Goal: Task Accomplishment & Management: Use online tool/utility

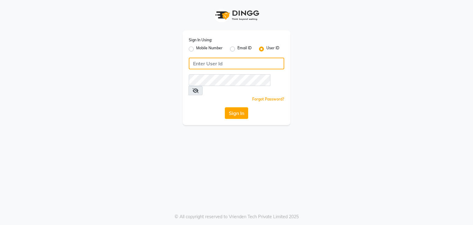
click at [260, 62] on input "Username" at bounding box center [237, 64] width 96 height 12
type input "dermapro"
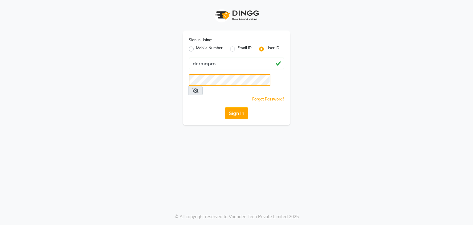
click at [225, 107] on button "Sign In" at bounding box center [236, 113] width 23 height 12
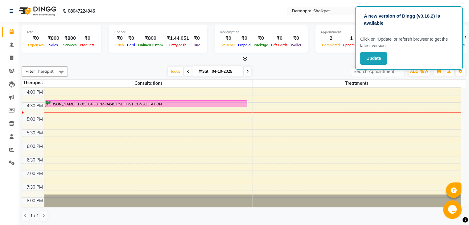
click at [308, 74] on div "[DATE] [DATE]" at bounding box center [209, 71] width 277 height 9
click at [187, 70] on icon at bounding box center [188, 72] width 2 height 4
type input "03-10-2025"
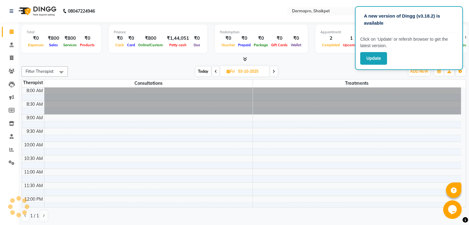
scroll to position [215, 0]
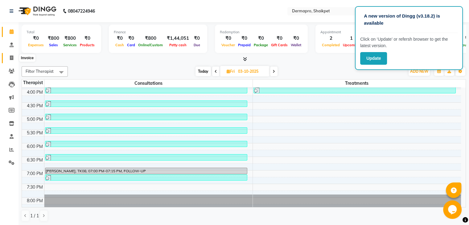
click at [7, 56] on span at bounding box center [11, 58] width 11 height 7
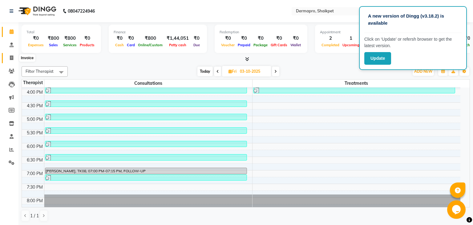
select select "service"
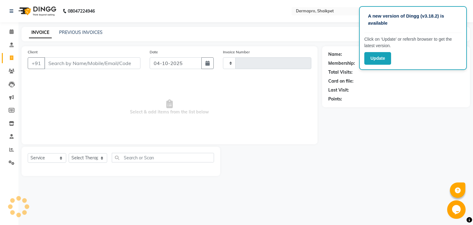
type input "0415"
select select "5996"
click at [207, 67] on button "button" at bounding box center [208, 63] width 12 height 12
select select "10"
select select "2025"
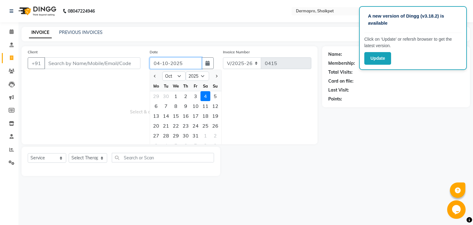
click at [191, 61] on input "04-10-2025" at bounding box center [176, 63] width 52 height 12
click at [198, 96] on div "3" at bounding box center [196, 96] width 10 height 10
type input "03-10-2025"
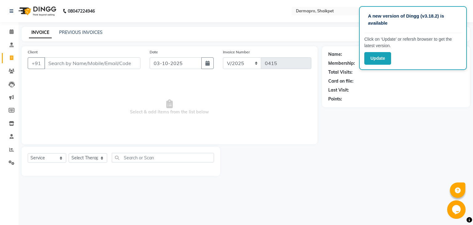
click at [85, 29] on div "PREVIOUS INVOICES" at bounding box center [80, 32] width 43 height 6
click at [85, 31] on link "PREVIOUS INVOICES" at bounding box center [80, 33] width 43 height 6
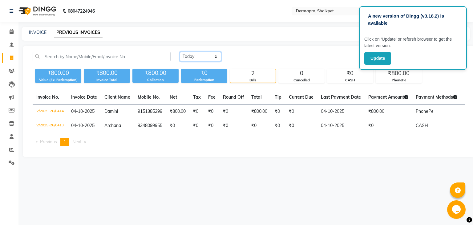
click at [194, 55] on select "[DATE] [DATE] Custom Range" at bounding box center [200, 57] width 41 height 10
select select "yesterday"
click at [180, 52] on select "[DATE] [DATE] Custom Range" at bounding box center [200, 57] width 41 height 10
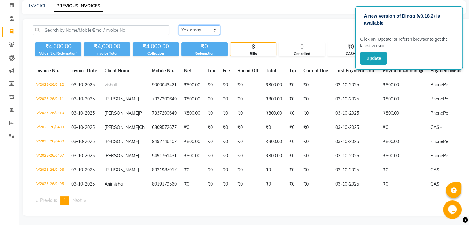
scroll to position [32, 0]
